Goal: Information Seeking & Learning: Understand process/instructions

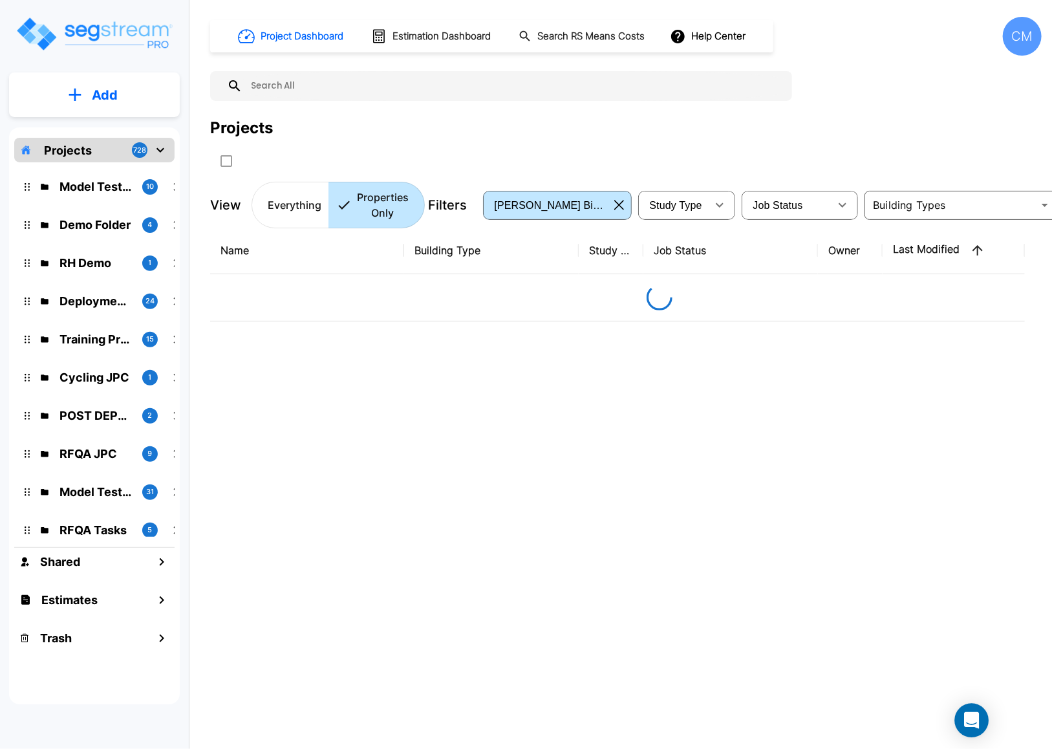
click at [966, 710] on div "Open Intercom Messenger" at bounding box center [972, 720] width 34 height 34
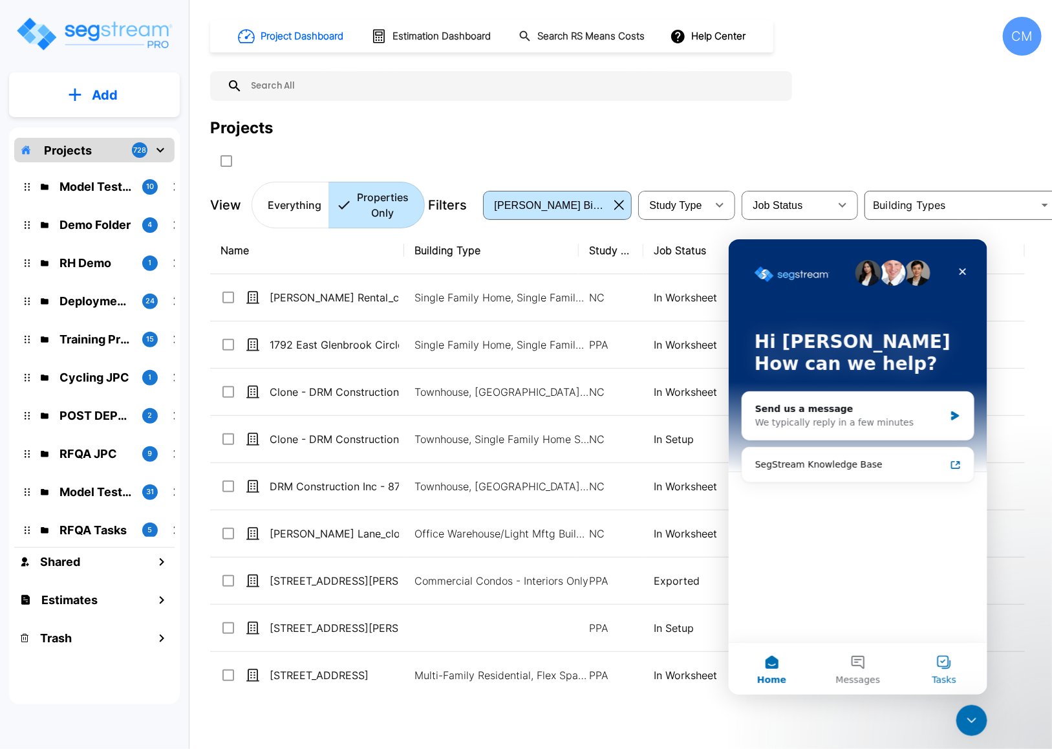
click at [937, 660] on button "Tasks" at bounding box center [944, 668] width 86 height 52
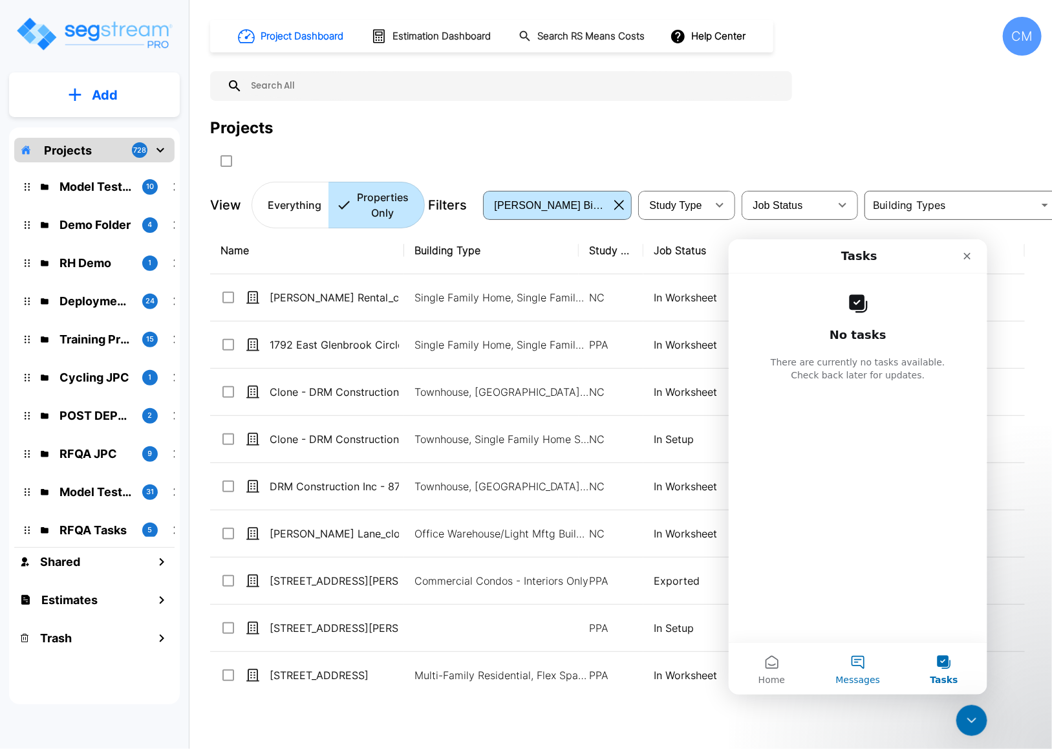
click at [862, 676] on span "Messages" at bounding box center [857, 678] width 45 height 9
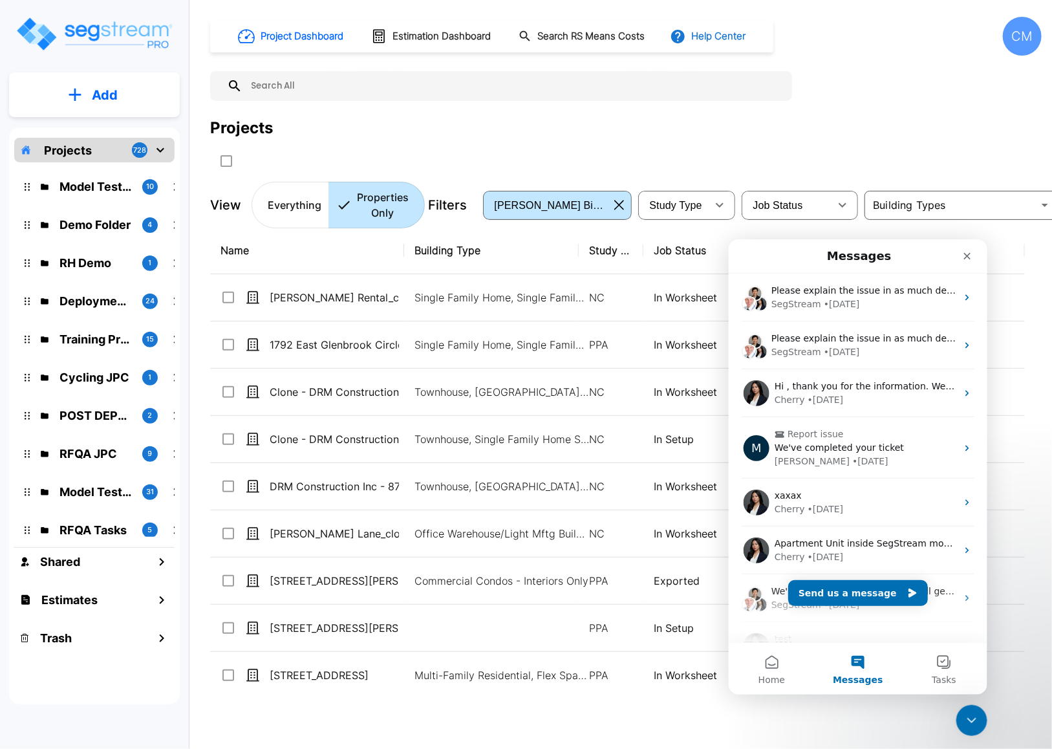
click at [707, 32] on button "Help Center" at bounding box center [708, 36] width 83 height 25
click at [712, 111] on li "Tours" at bounding box center [732, 117] width 125 height 23
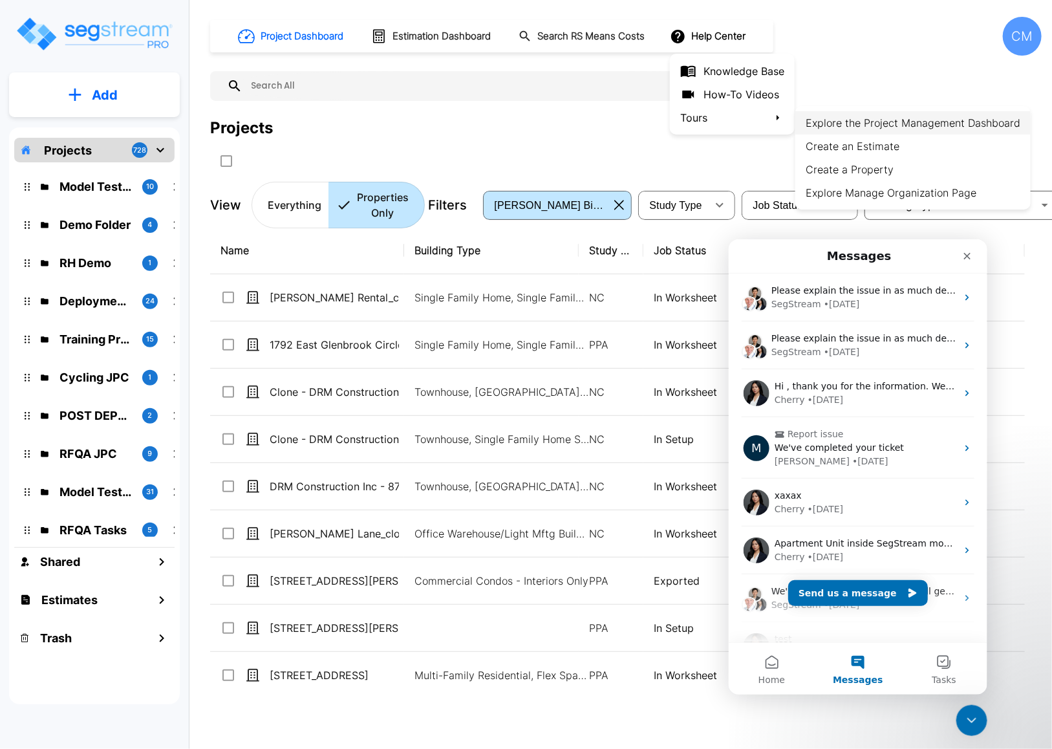
click at [846, 124] on li "Explore the Project Management Dashboard" at bounding box center [912, 122] width 235 height 23
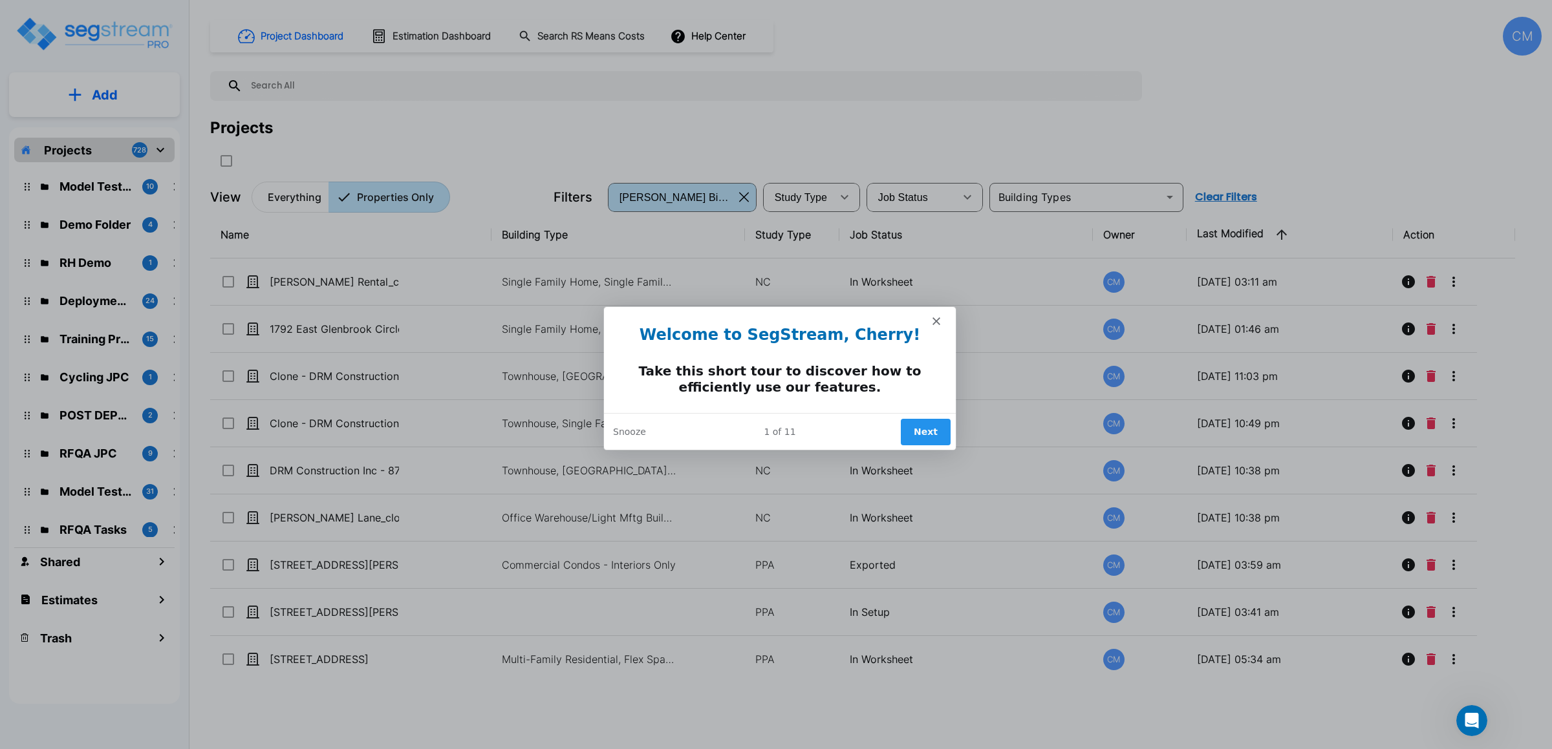
click at [932, 318] on icon "Close" at bounding box center [936, 320] width 8 height 8
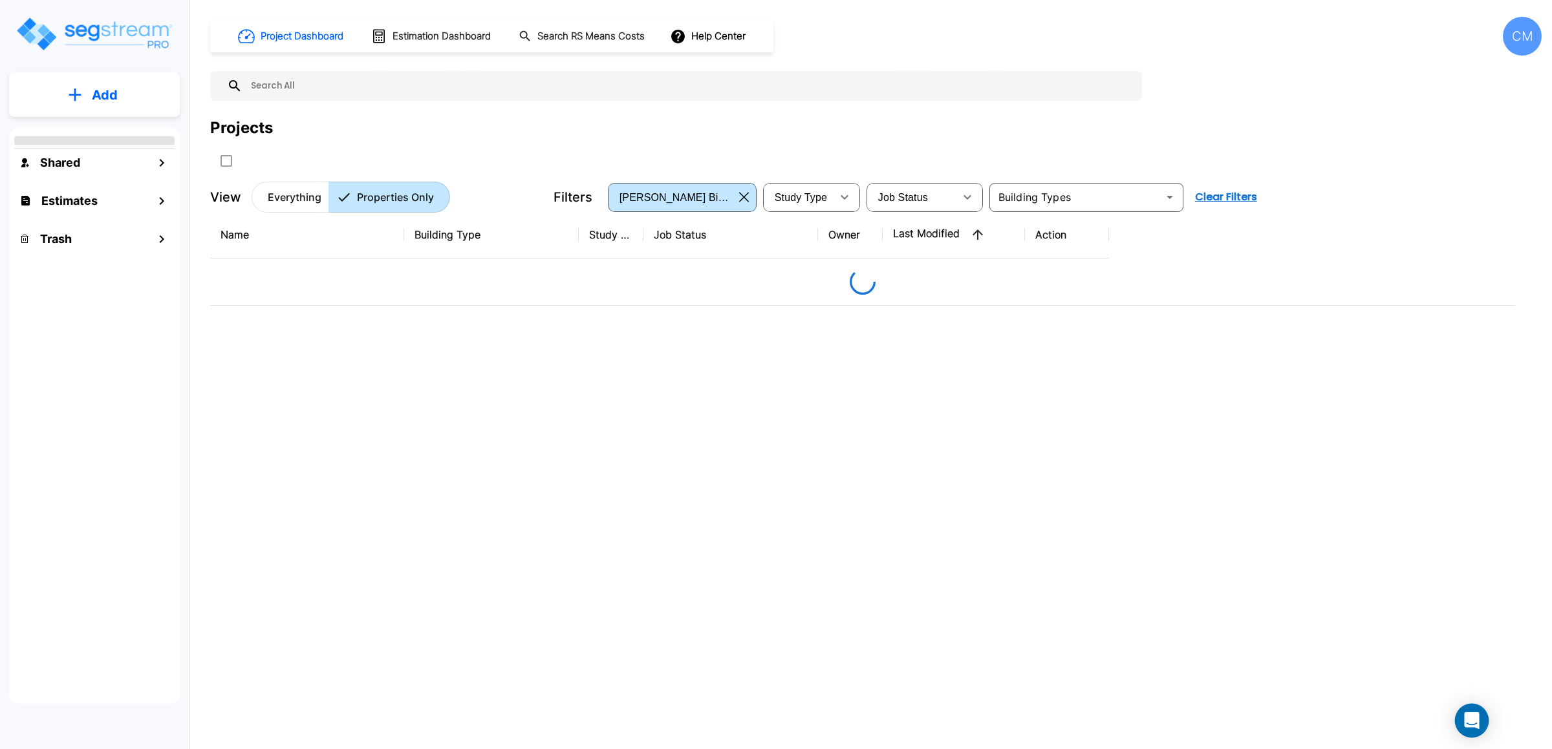
click at [1466, 724] on icon "Open Intercom Messenger" at bounding box center [1471, 720] width 17 height 17
